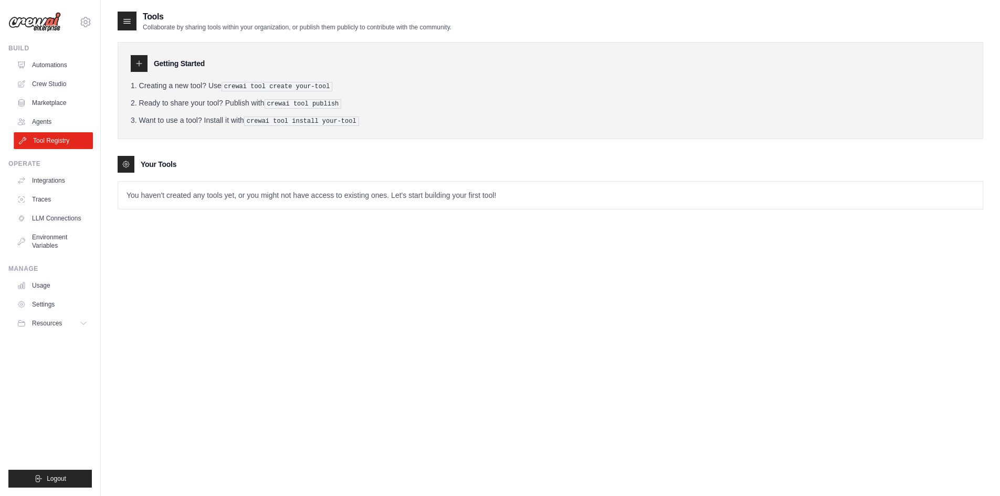
click at [56, 140] on link "Tool Registry" at bounding box center [53, 140] width 79 height 17
drag, startPoint x: 134, startPoint y: 53, endPoint x: 141, endPoint y: 60, distance: 9.6
click at [135, 55] on div "Getting Started Creating a new tool? Use crewai tool create your-tool Ready to …" at bounding box center [550, 90] width 865 height 97
click at [149, 65] on div "Getting Started" at bounding box center [550, 63] width 839 height 17
click at [123, 163] on icon at bounding box center [126, 164] width 8 height 8
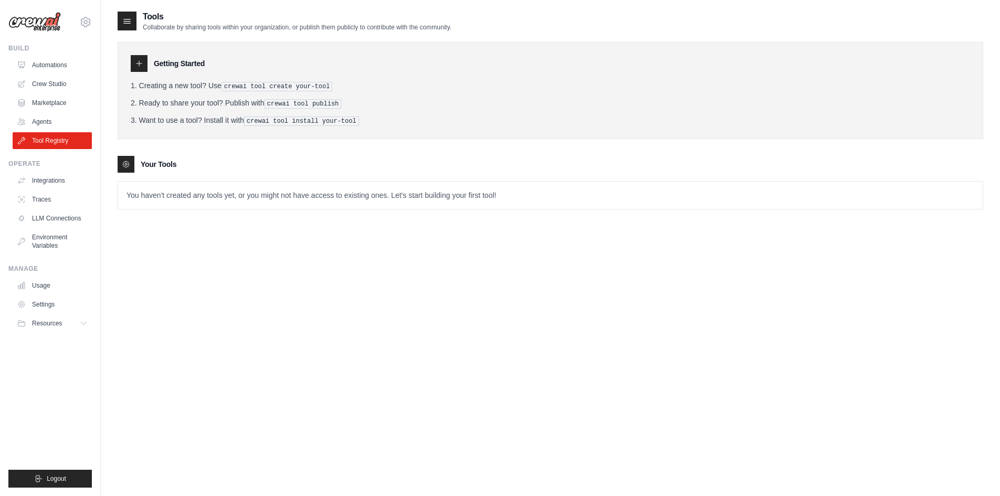
click at [150, 190] on p "You haven't created any tools yet, or you might not have access to existing one…" at bounding box center [550, 195] width 864 height 27
drag, startPoint x: 198, startPoint y: 194, endPoint x: 557, endPoint y: 193, distance: 358.9
click at [557, 193] on p "You haven't created any tools yet, or you might not have access to existing one…" at bounding box center [550, 195] width 864 height 27
click at [552, 195] on p "You haven't created any tools yet, or you might not have access to existing one…" at bounding box center [550, 195] width 864 height 27
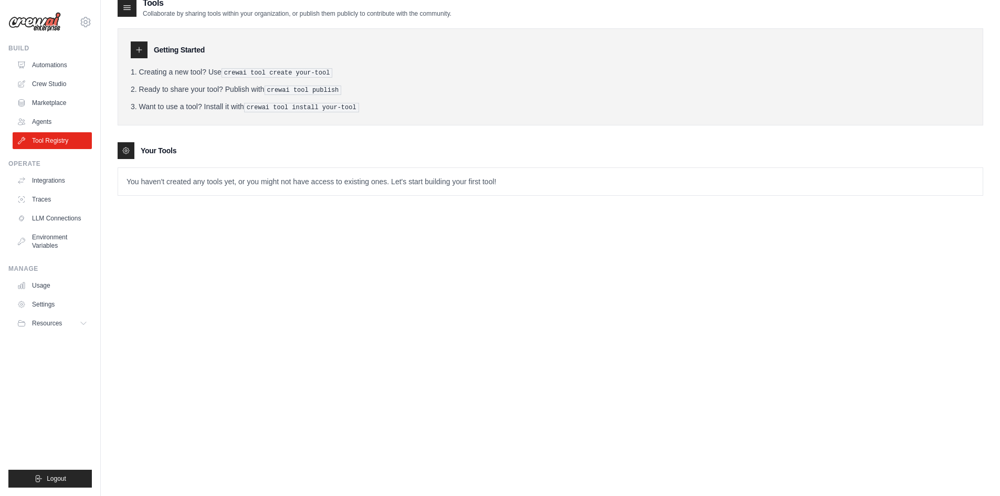
scroll to position [21, 0]
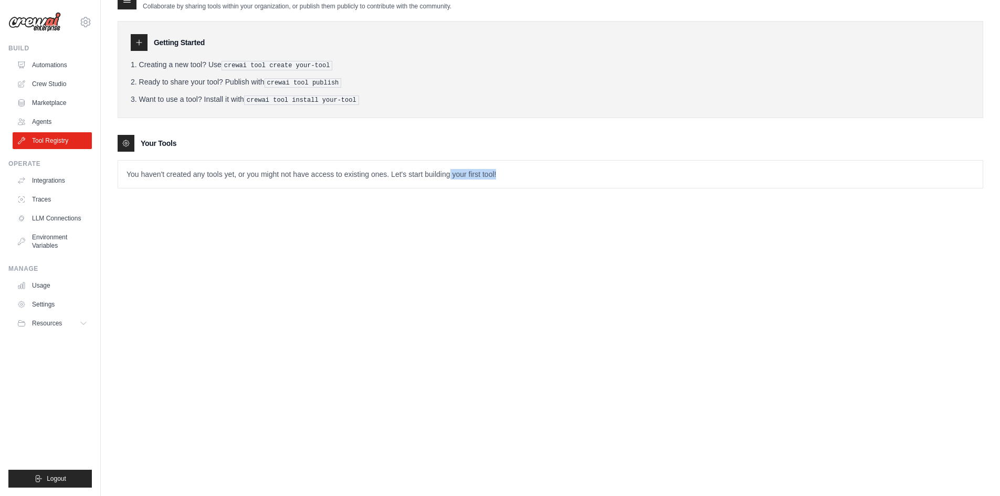
drag, startPoint x: 449, startPoint y: 172, endPoint x: 571, endPoint y: 230, distance: 135.4
click at [571, 230] on div "Tools Collaborate by sharing tools within your organization, or publish them pu…" at bounding box center [550, 238] width 865 height 496
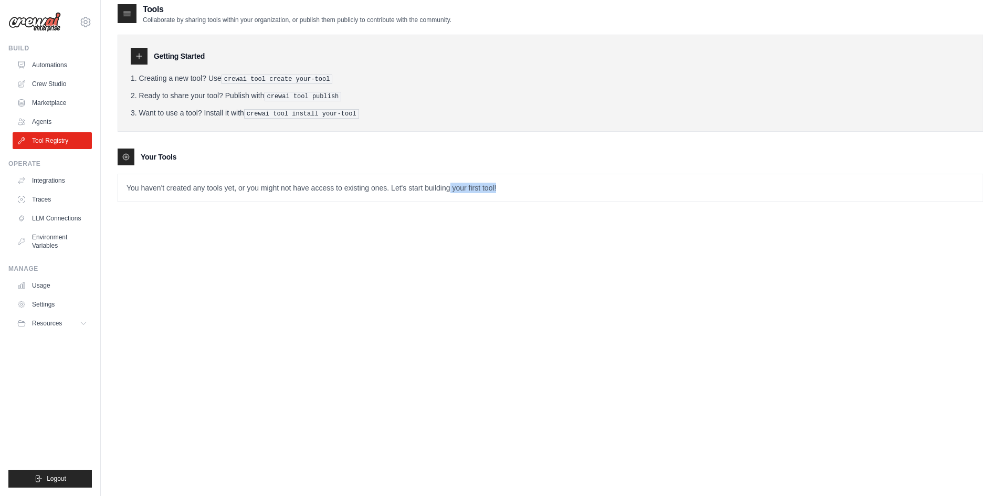
scroll to position [0, 0]
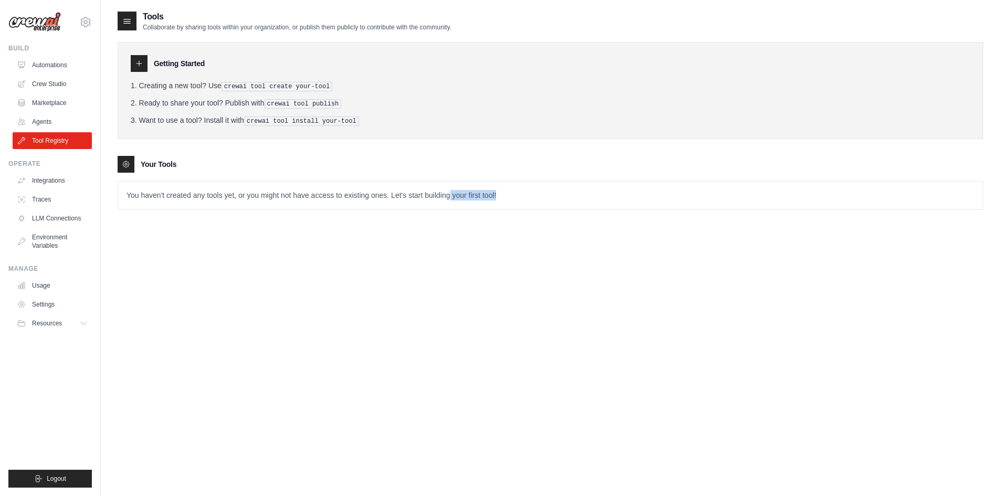
click at [645, 390] on div "Tools Collaborate by sharing tools within your organization, or publish them pu…" at bounding box center [550, 258] width 865 height 496
click at [48, 83] on link "Crew Studio" at bounding box center [53, 84] width 79 height 17
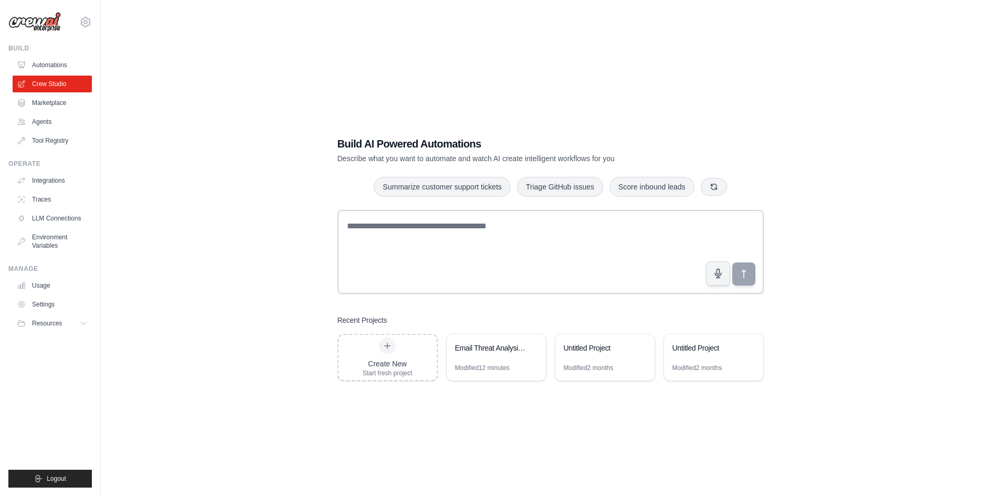
click at [60, 105] on link "Marketplace" at bounding box center [52, 102] width 79 height 17
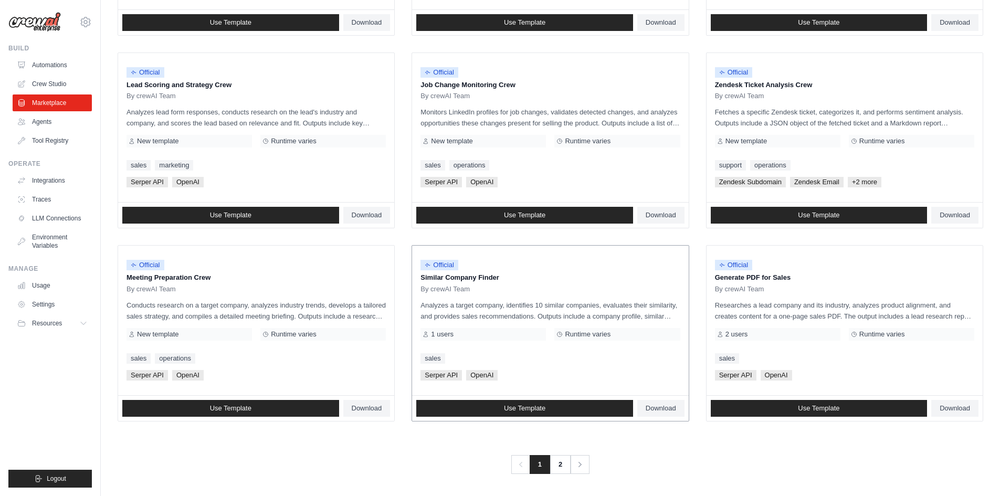
scroll to position [476, 0]
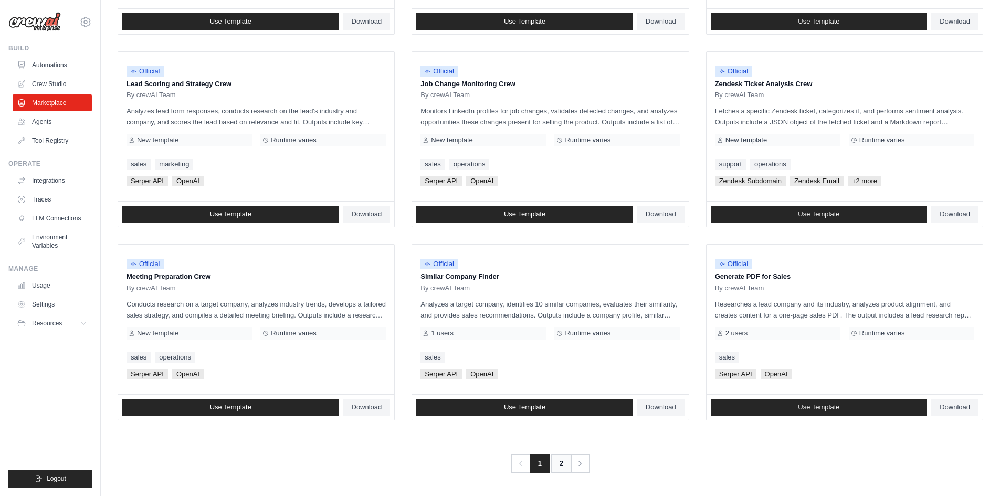
click at [560, 460] on link "2" at bounding box center [560, 463] width 21 height 19
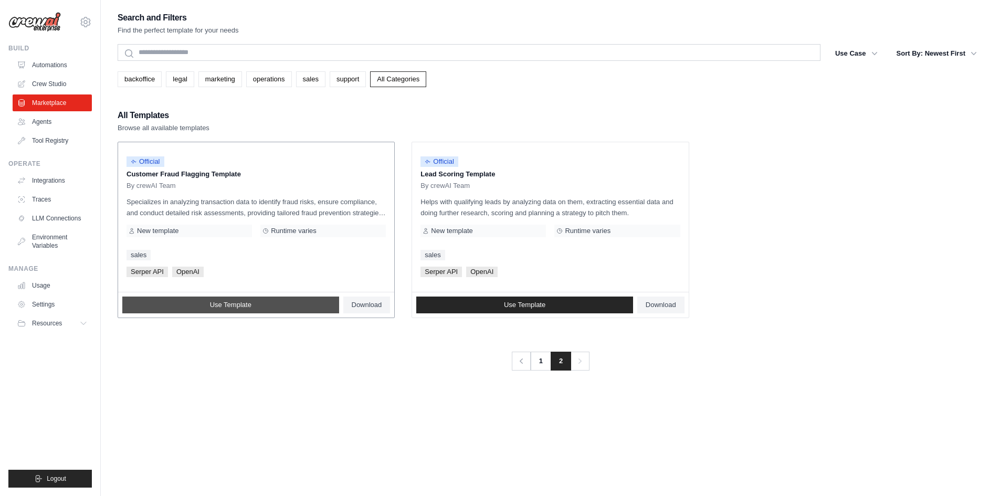
click at [229, 304] on span "Use Template" at bounding box center [230, 305] width 41 height 8
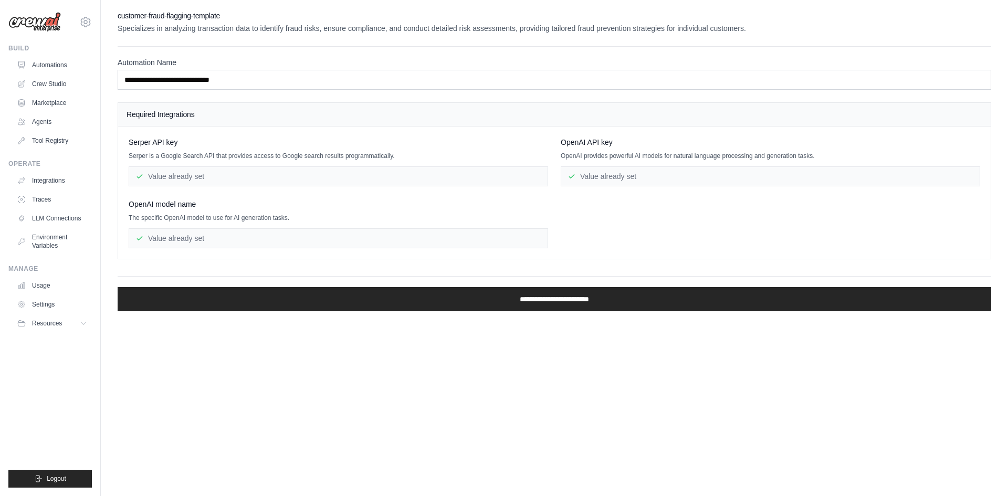
click at [597, 182] on div "Value already set" at bounding box center [769, 176] width 419 height 20
click at [597, 178] on div "Value already set" at bounding box center [769, 176] width 419 height 20
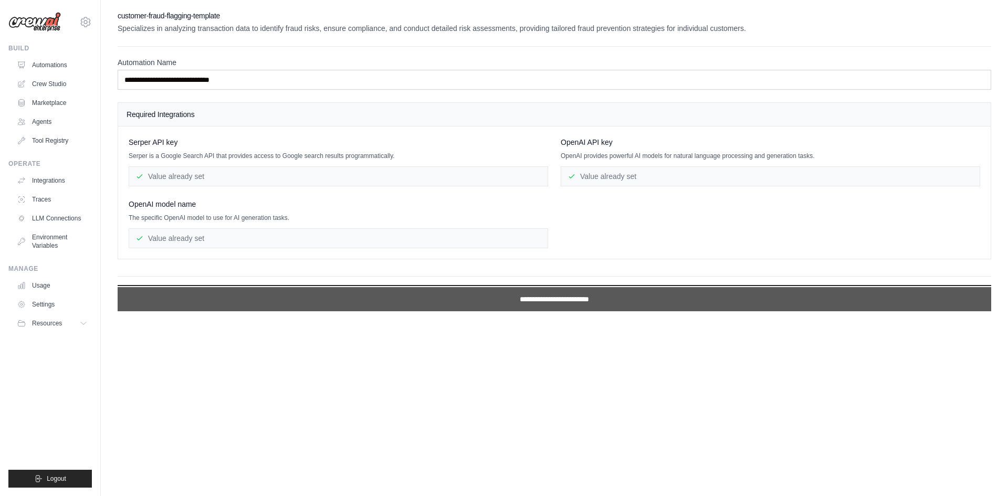
click at [542, 301] on input "**********" at bounding box center [554, 299] width 873 height 24
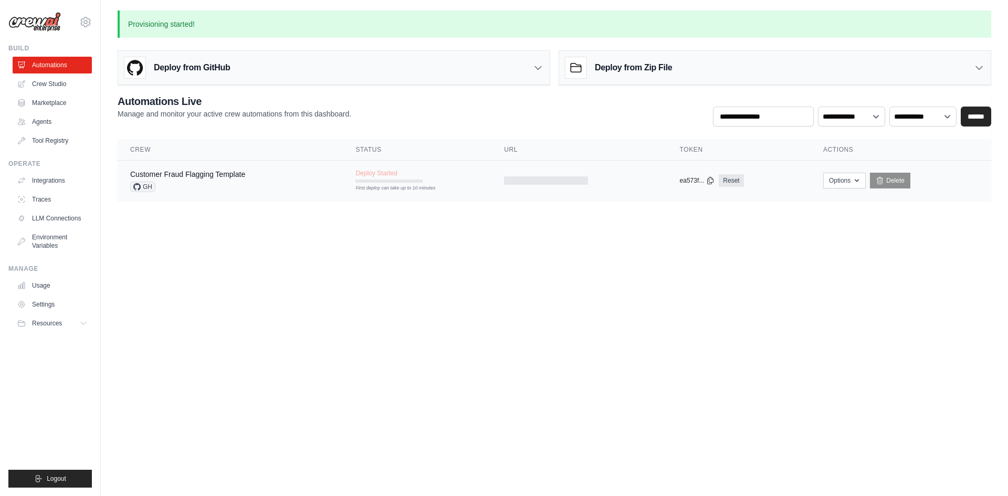
click at [852, 188] on td "Options Export React JSX Component Export React TSX Component Export MCP Server…" at bounding box center [900, 181] width 181 height 40
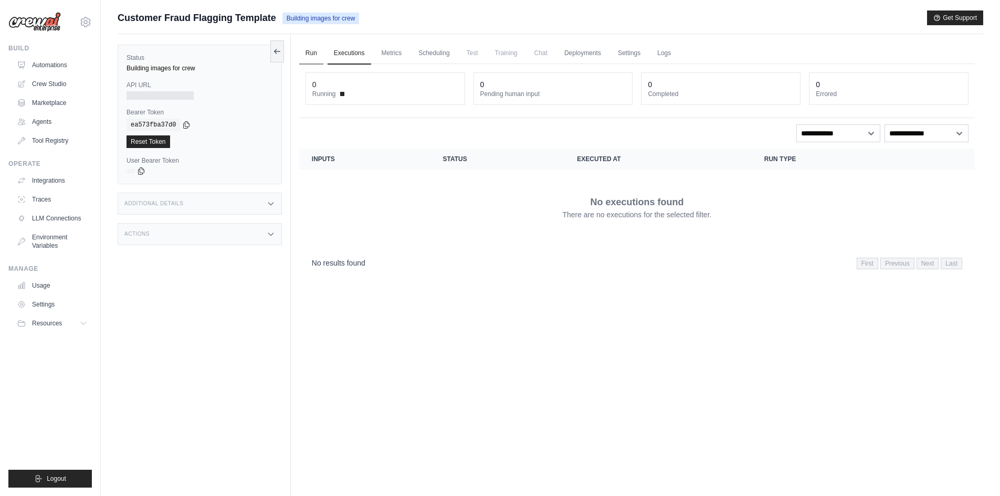
click at [310, 49] on link "Run" at bounding box center [311, 54] width 24 height 22
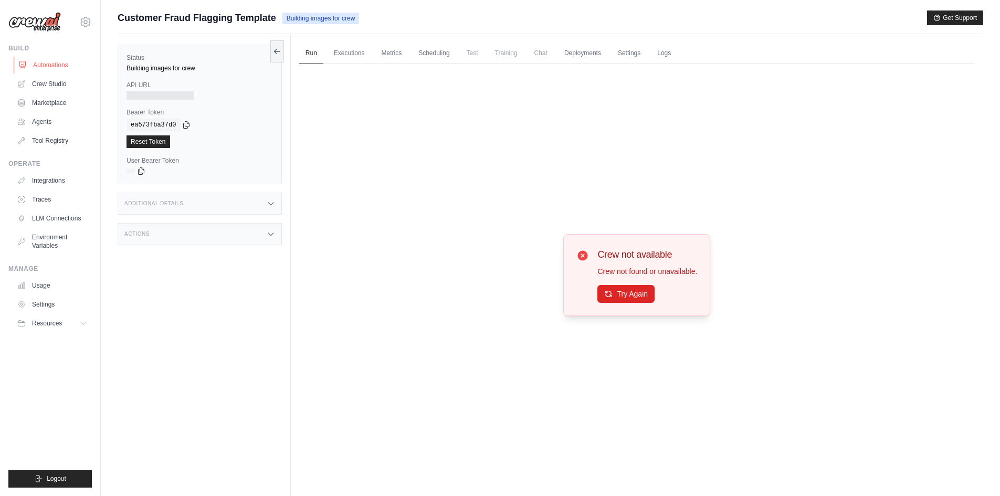
click at [55, 64] on link "Automations" at bounding box center [53, 65] width 79 height 17
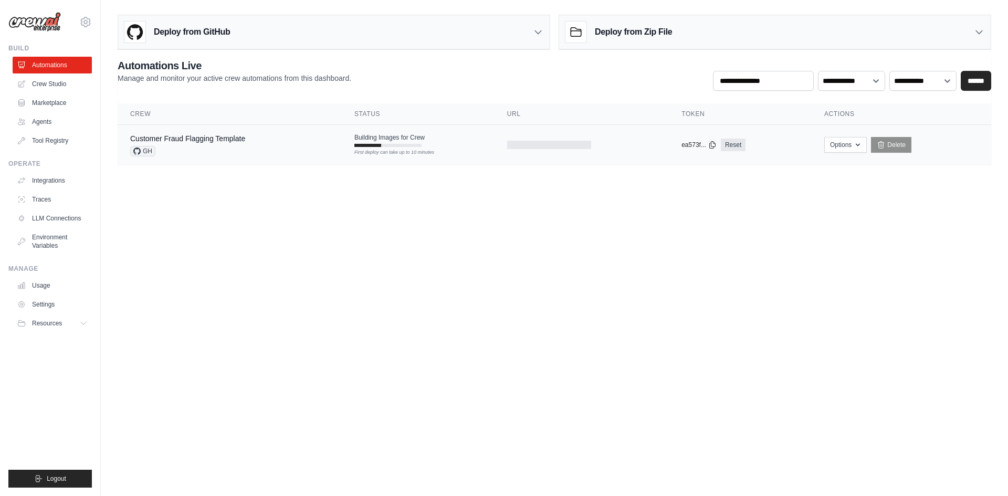
click at [140, 153] on icon at bounding box center [136, 150] width 7 height 7
